Goal: Task Accomplishment & Management: Manage account settings

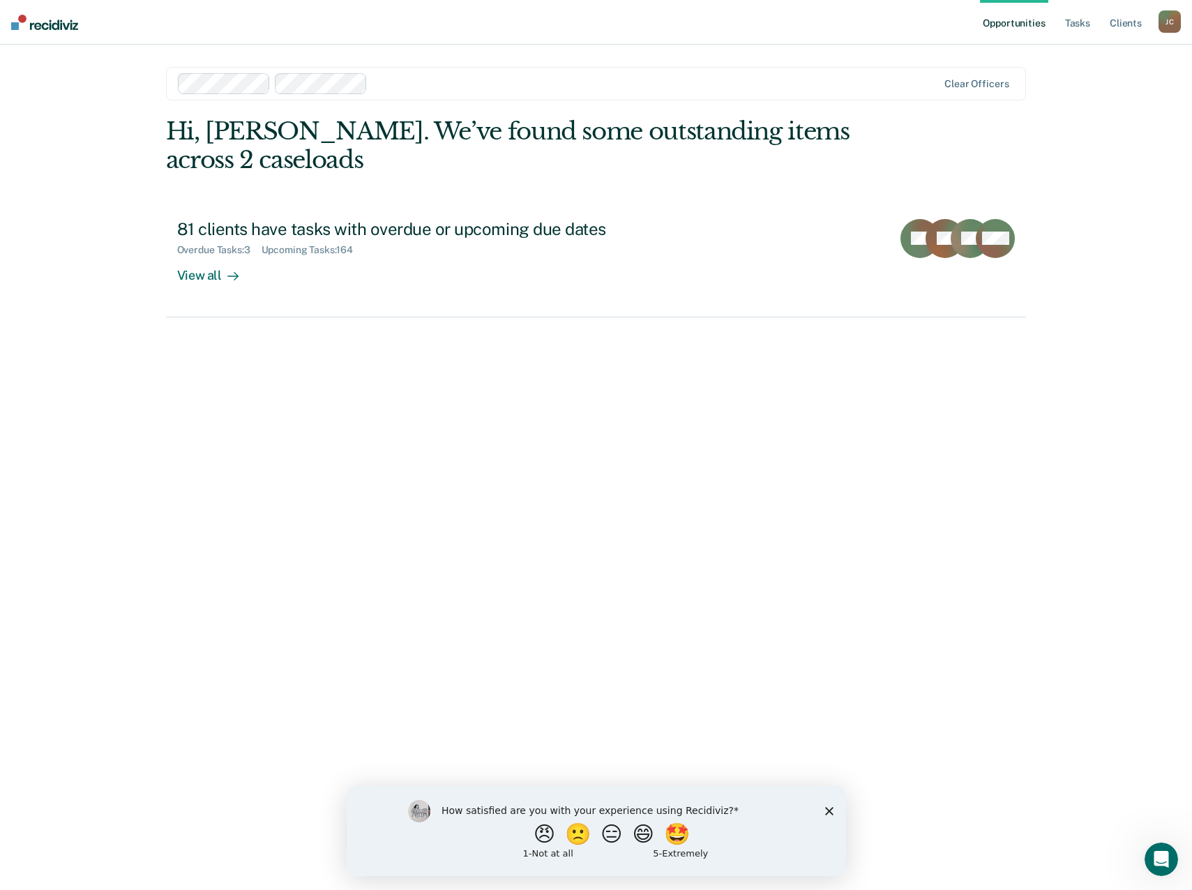
click at [831, 808] on polygon "Close survey" at bounding box center [828, 810] width 8 height 8
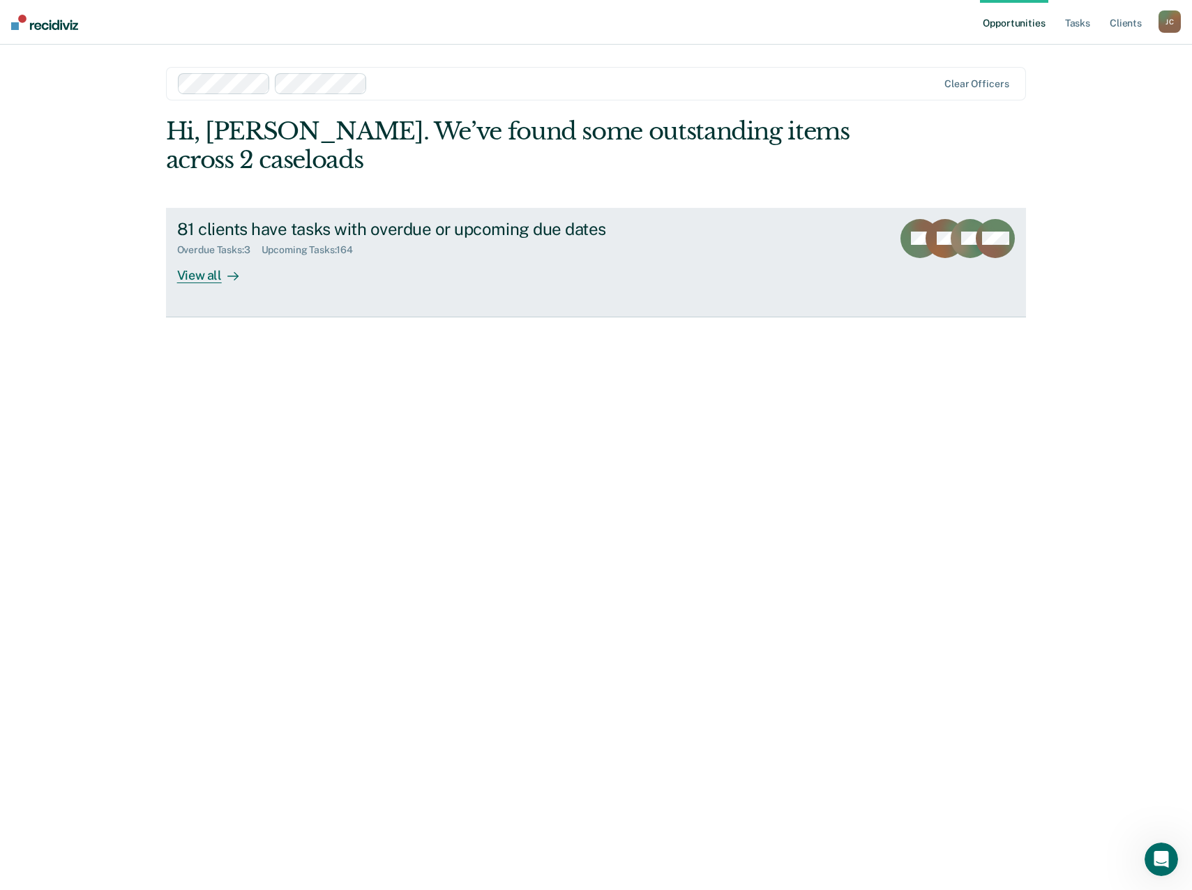
click at [201, 277] on div "View all" at bounding box center [216, 269] width 78 height 27
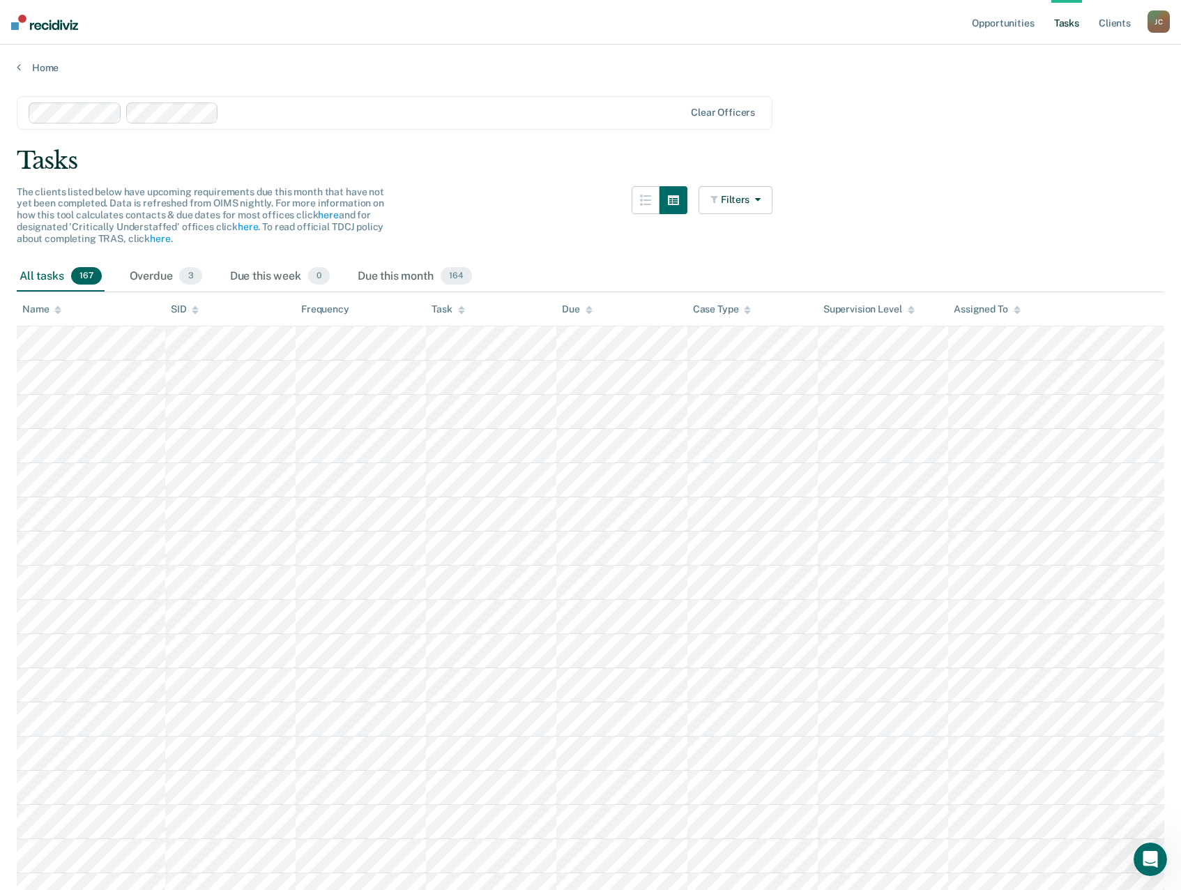
click at [989, 309] on div "Assigned To" at bounding box center [987, 309] width 66 height 12
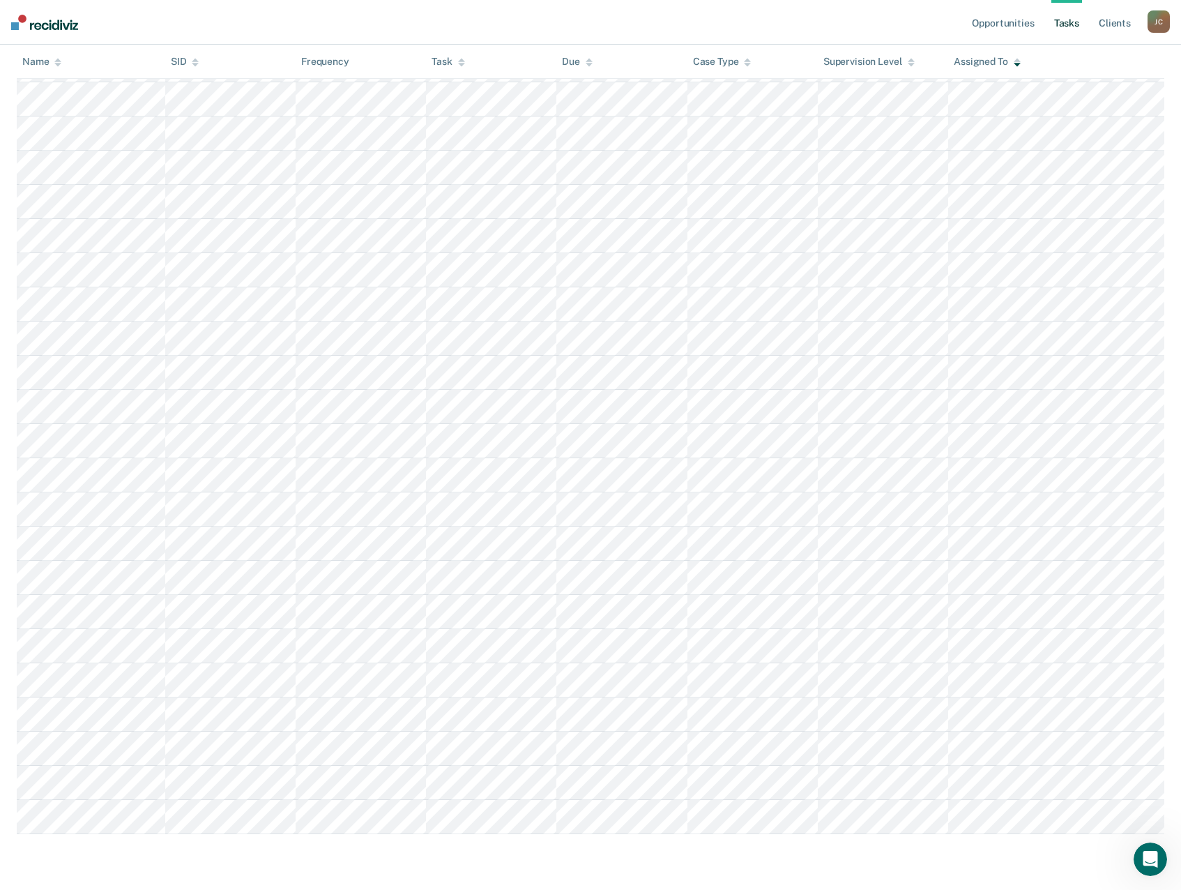
scroll to position [5474, 0]
click at [1160, 25] on div "[PERSON_NAME]" at bounding box center [1159, 21] width 22 height 22
click at [1066, 90] on link "Log Out" at bounding box center [1103, 92] width 112 height 12
